Goal: Information Seeking & Learning: Learn about a topic

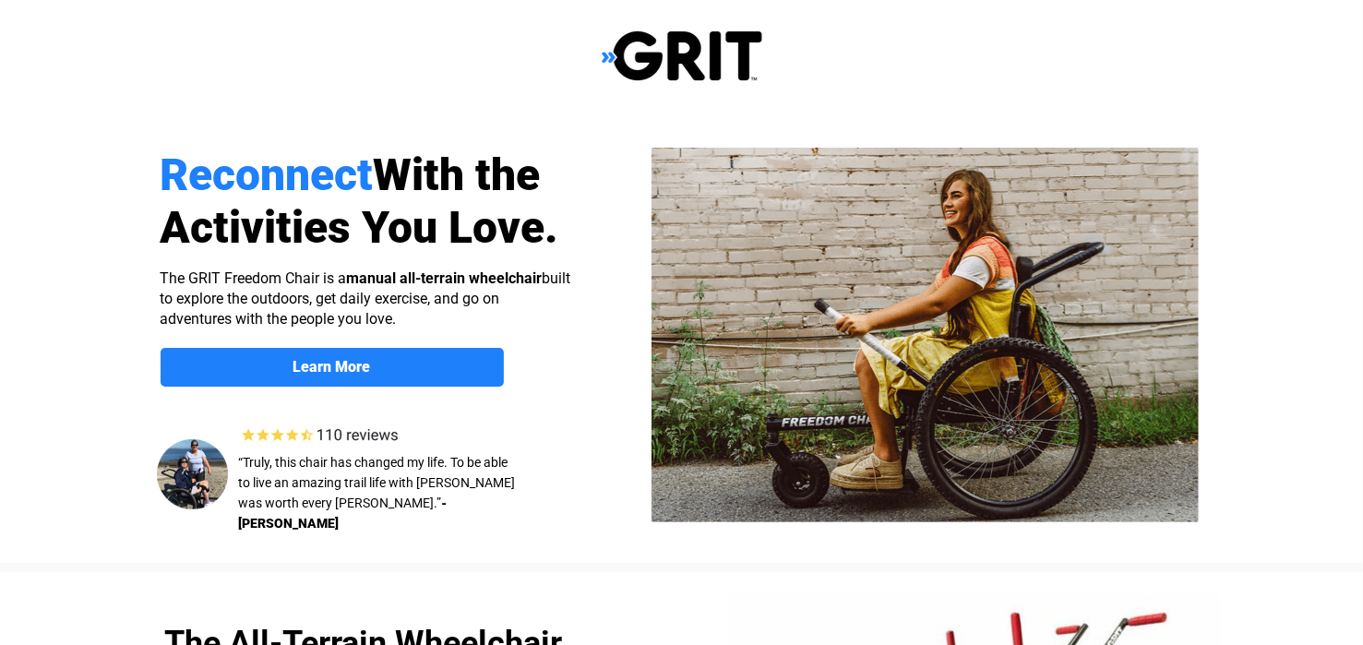
select select "US"
click at [355, 344] on div at bounding box center [682, 338] width 1172 height 450
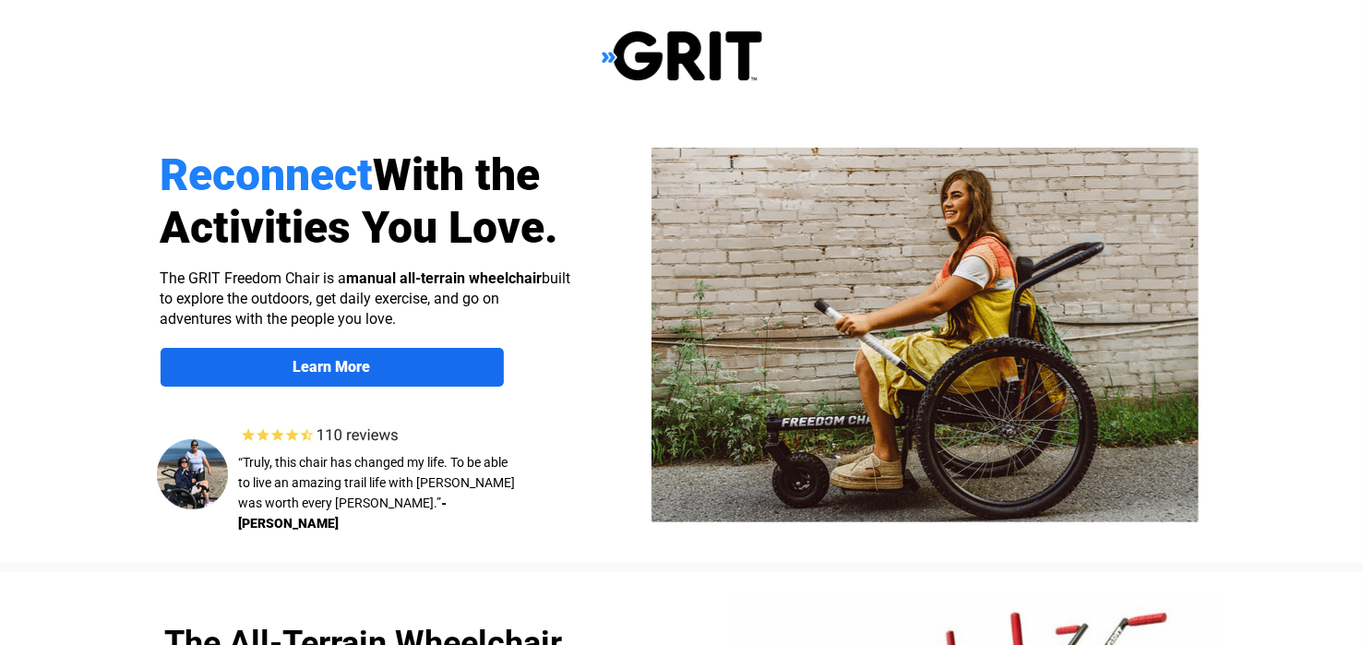
click at [340, 363] on strong "Learn More" at bounding box center [331, 367] width 77 height 18
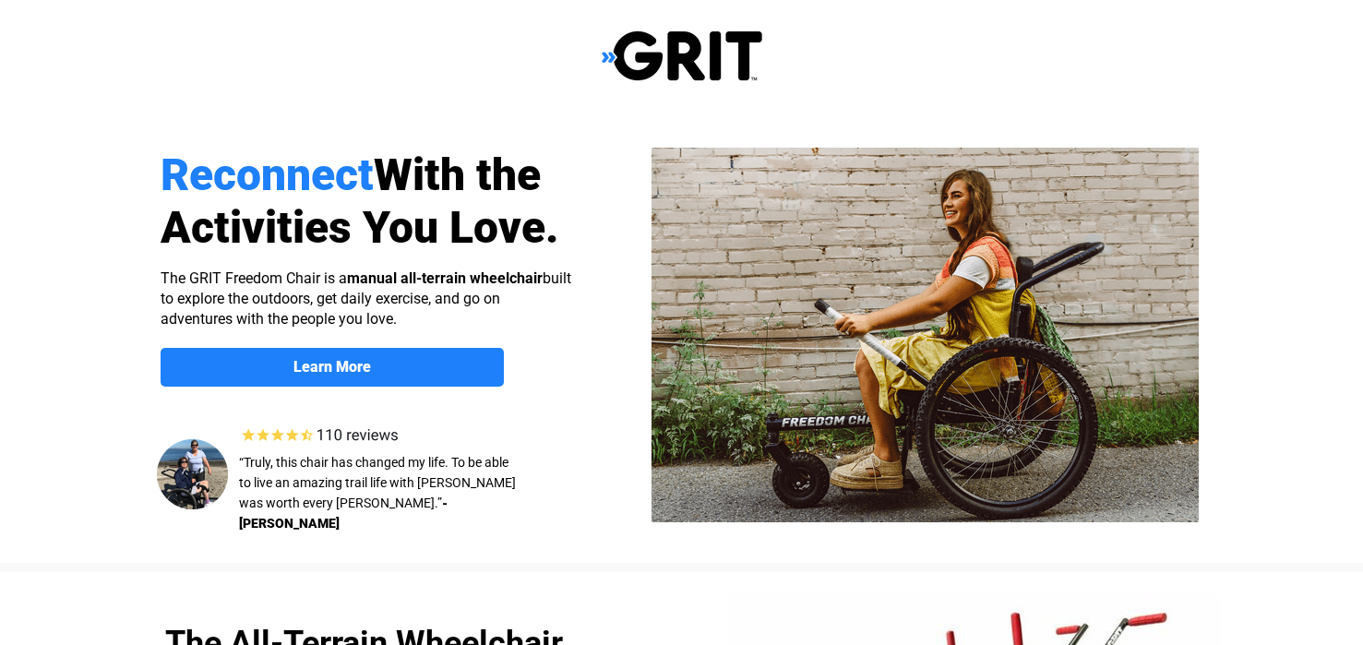
scroll to position [1430, 0]
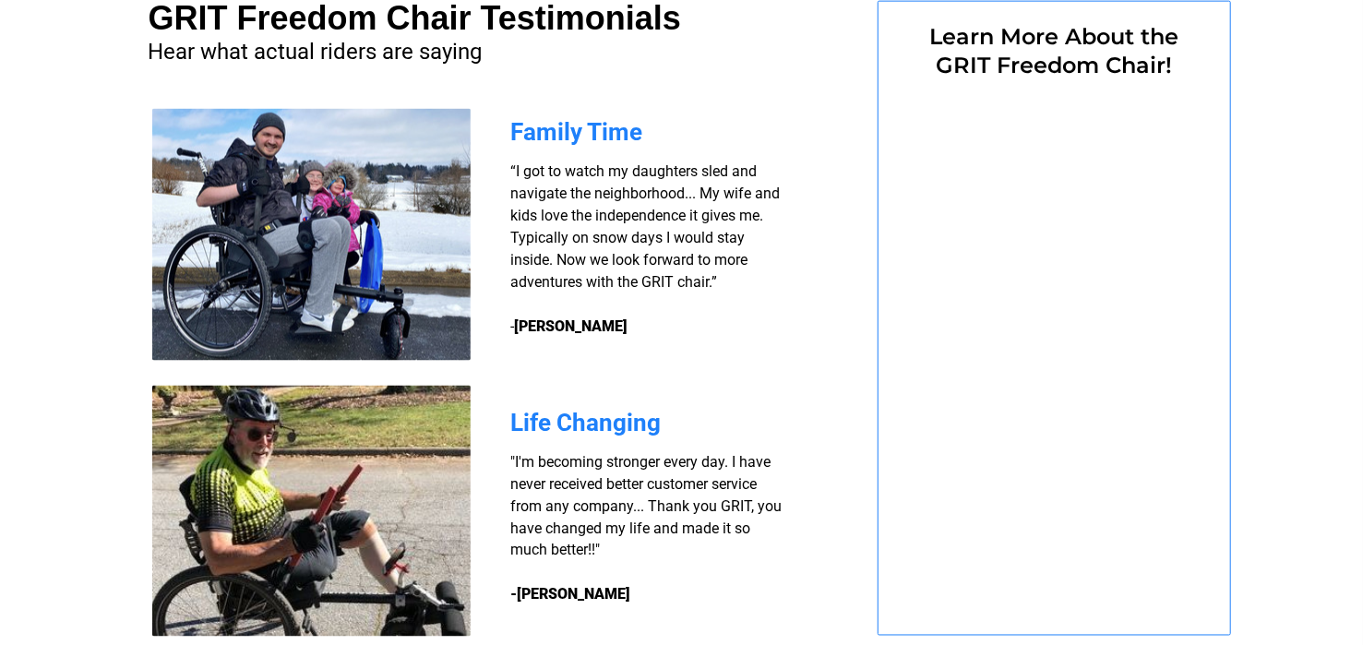
select select "US"
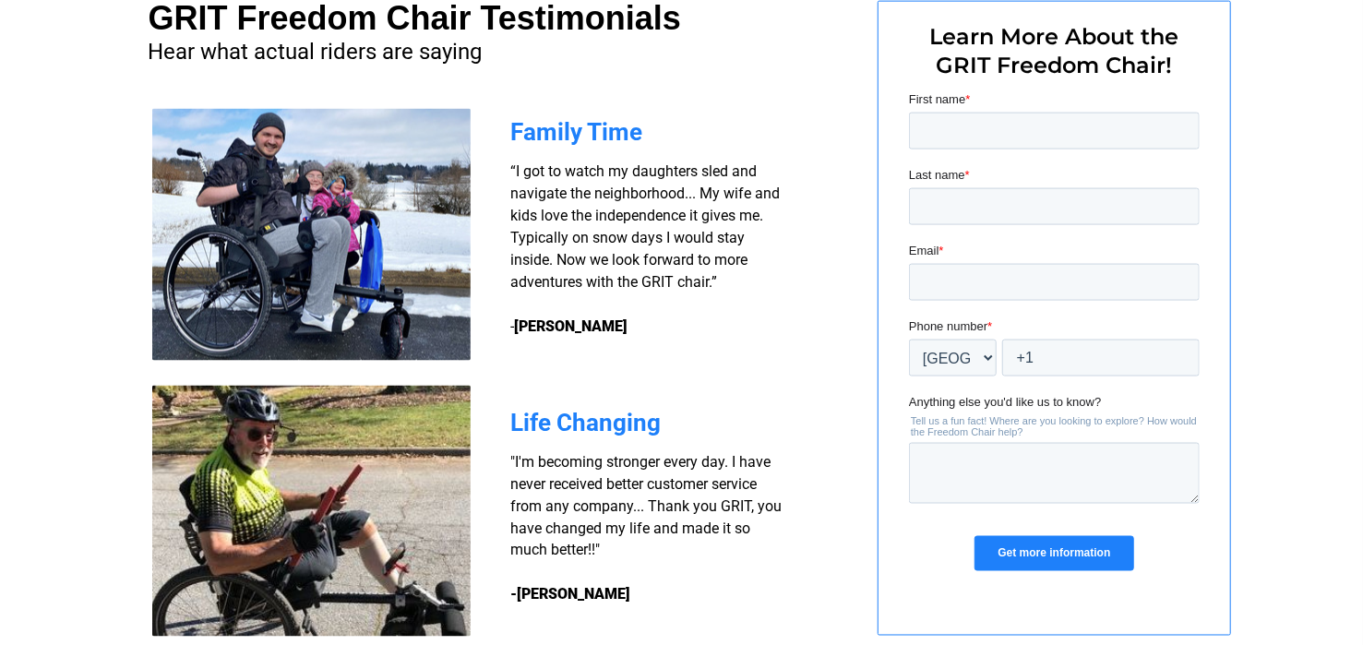
scroll to position [0, 0]
click at [1041, 112] on input "First name *" at bounding box center [1053, 130] width 291 height 37
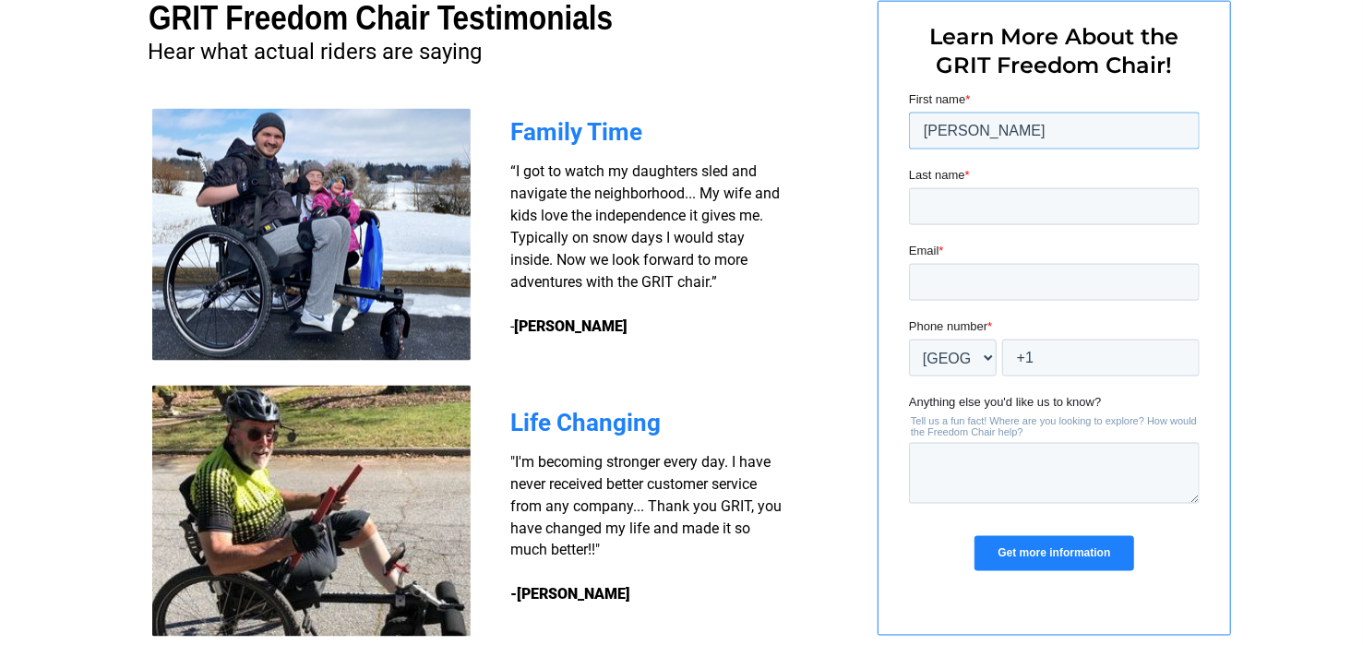
type input "[PERSON_NAME]"
type input "CAMASI"
type input "[EMAIL_ADDRESS][DOMAIN_NAME]"
click at [1030, 546] on input "Get more information" at bounding box center [1052, 552] width 159 height 35
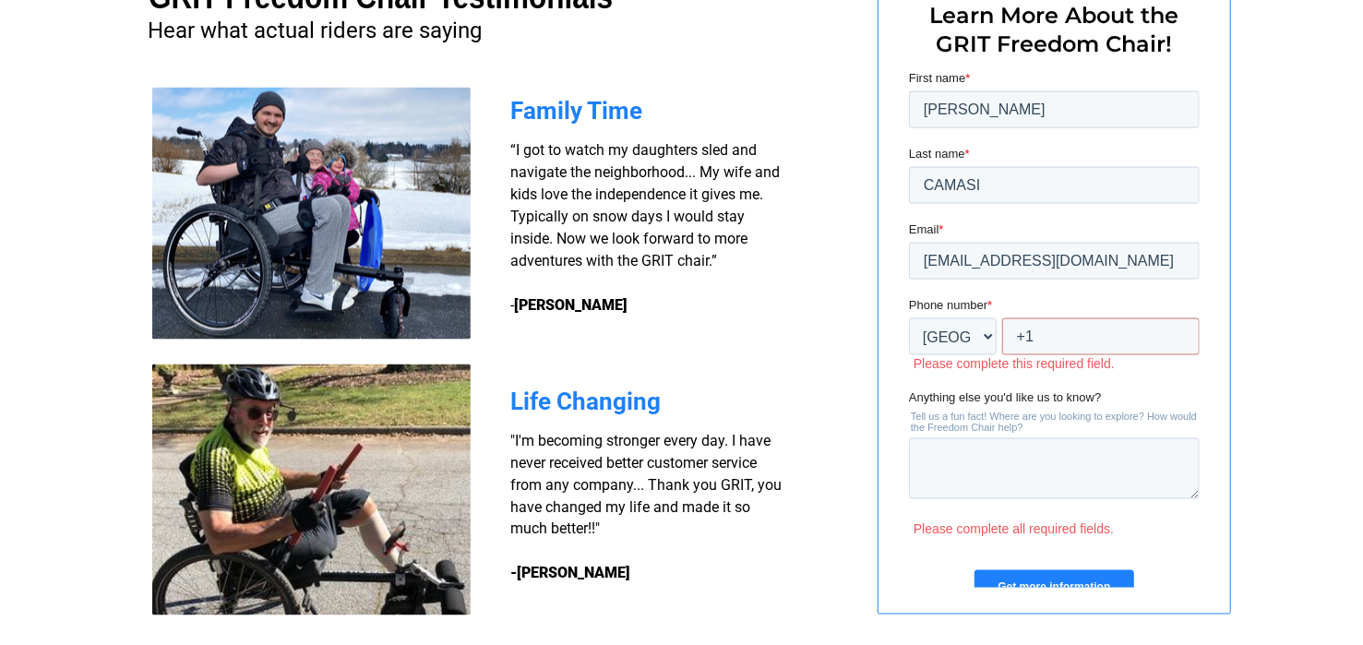
scroll to position [1467, 0]
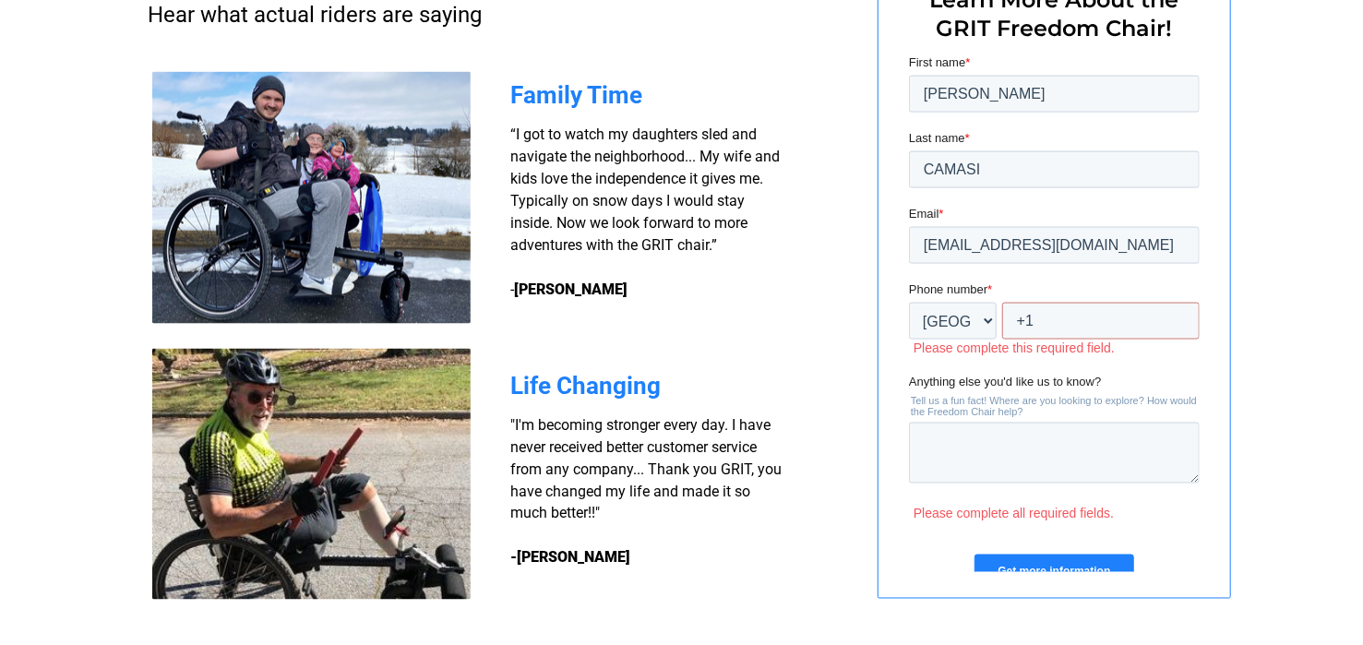
click at [1079, 555] on input "Get more information" at bounding box center [1052, 571] width 159 height 35
click at [1063, 568] on input "Get more information" at bounding box center [1052, 571] width 159 height 35
click at [1062, 567] on input "Get more information" at bounding box center [1052, 571] width 159 height 35
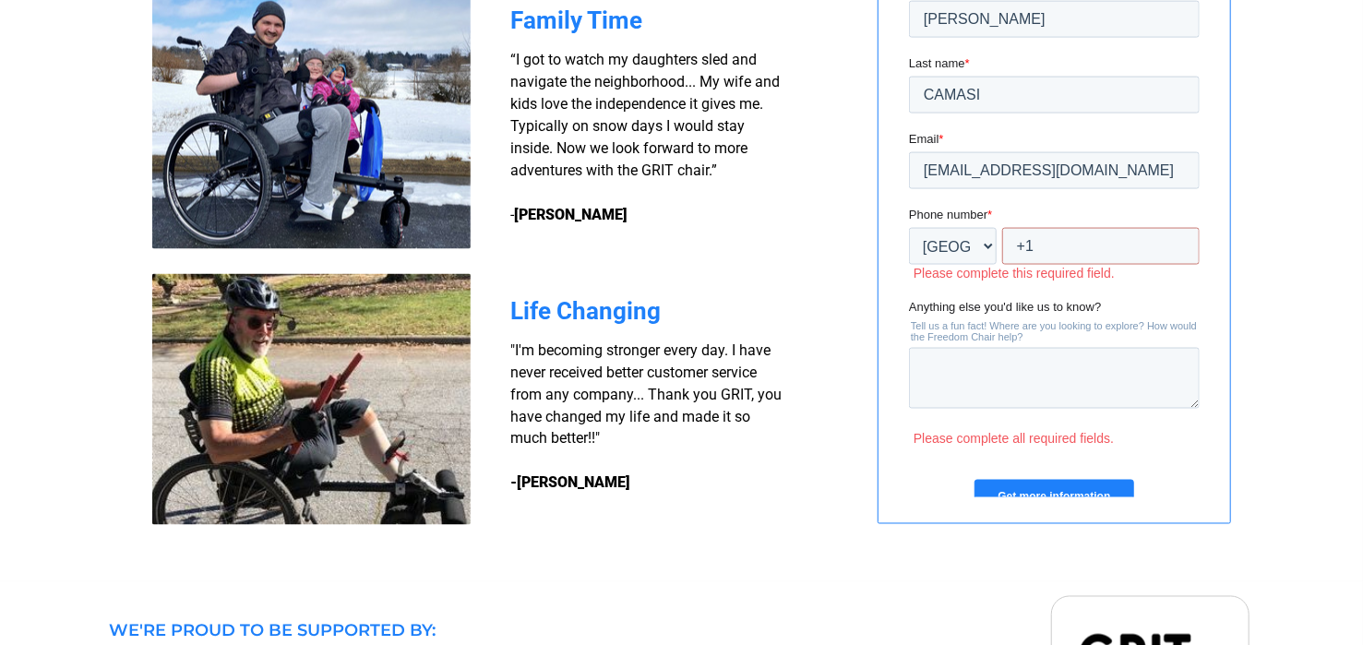
scroll to position [1779, 0]
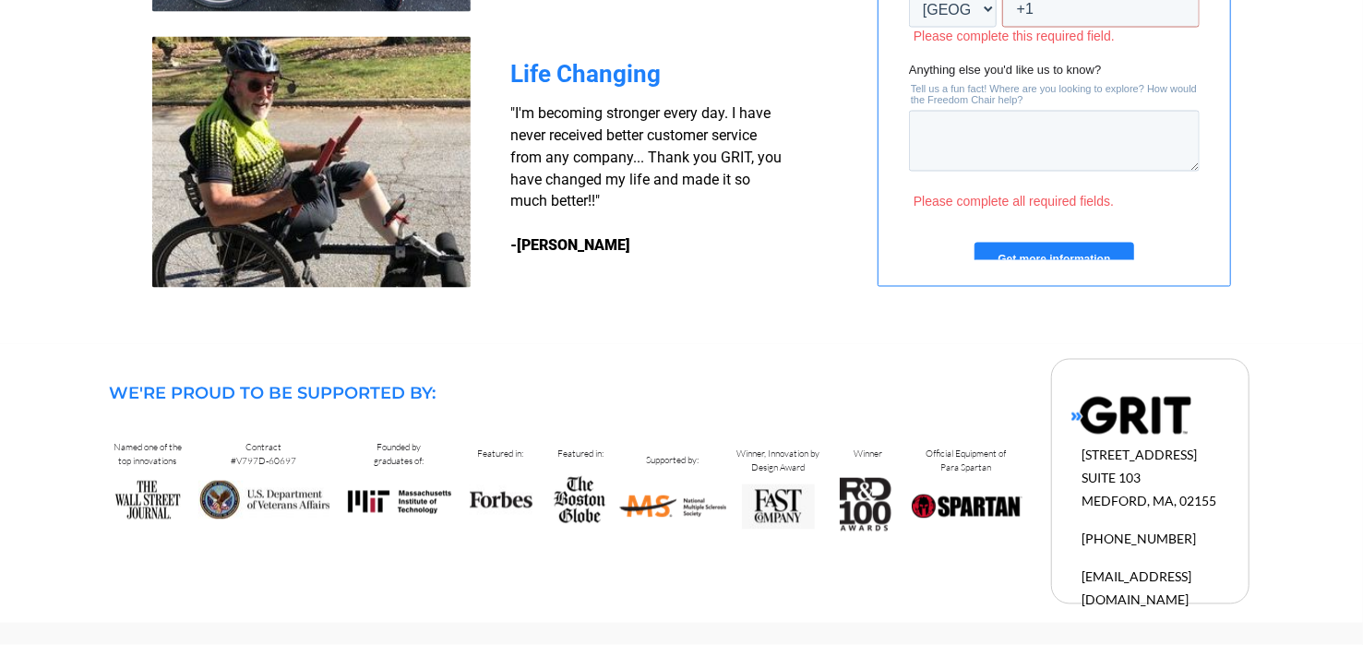
click at [1091, 257] on input "Get more information" at bounding box center [1052, 261] width 159 height 35
click at [1094, 110] on div "Anything else you'd like us to know? Tell us a fun fact! Where are you looking …" at bounding box center [1053, 117] width 291 height 111
click at [1085, 124] on textarea "Anything else you'd like us to know?" at bounding box center [1053, 142] width 291 height 61
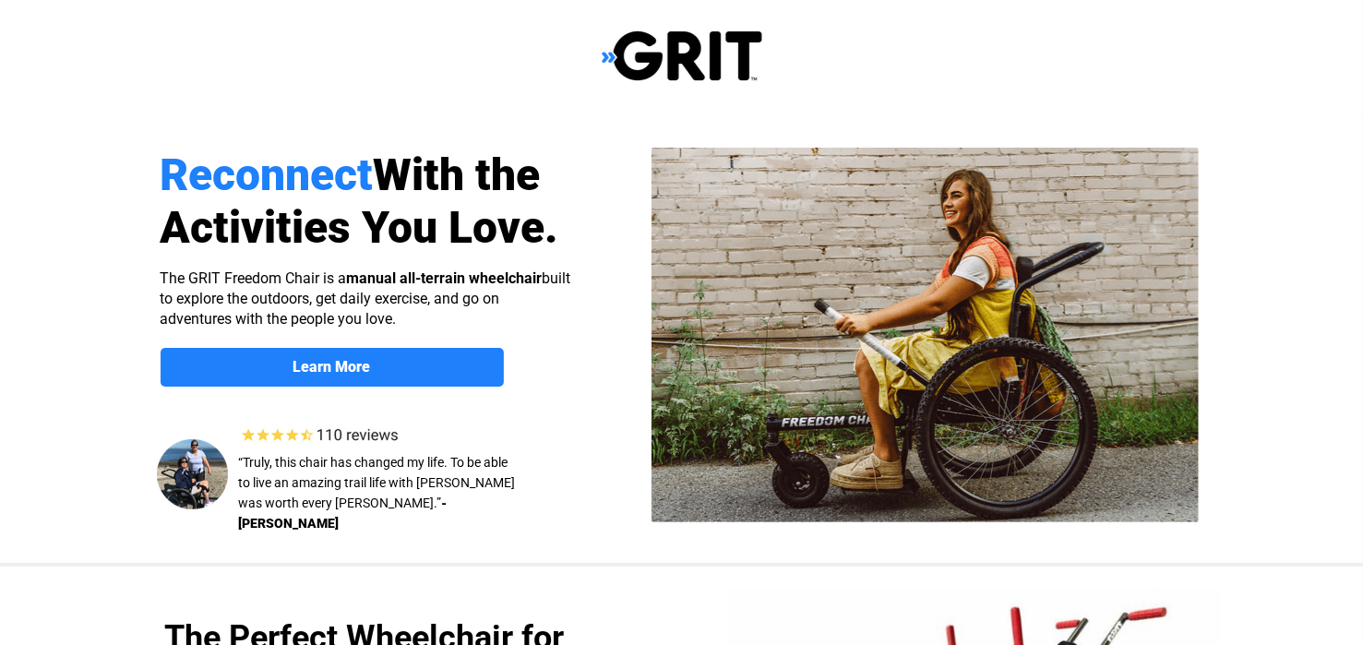
select select "US"
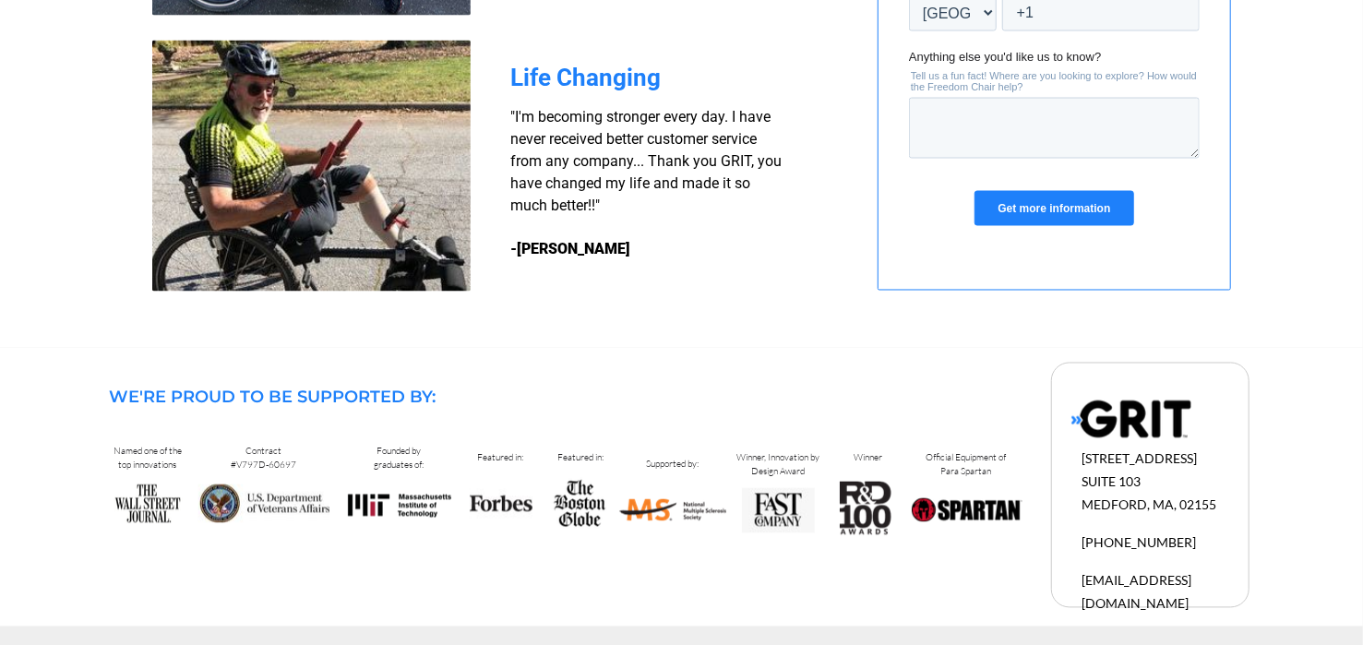
scroll to position [1772, 0]
